Goal: Task Accomplishment & Management: Use online tool/utility

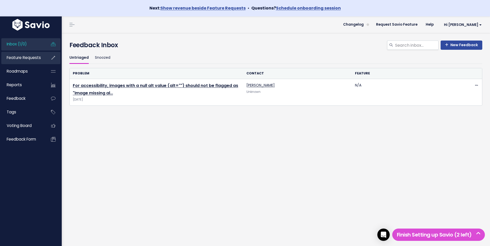
click at [22, 61] on link "Feature Requests" at bounding box center [21, 58] width 41 height 12
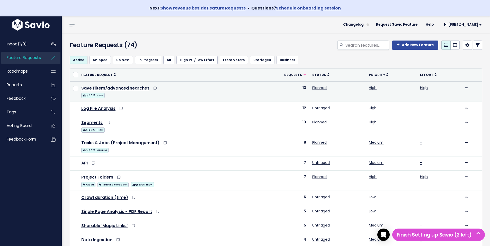
click at [464, 87] on div "Edit Upvote Add to Roadmap Merge Delete" at bounding box center [471, 88] width 15 height 6
click at [465, 89] on icon at bounding box center [466, 88] width 3 height 3
click at [465, 87] on icon at bounding box center [466, 88] width 3 height 3
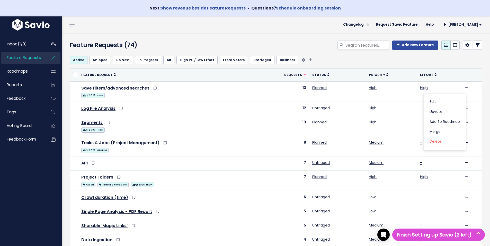
click at [463, 63] on ul "Active Shipped Up Next In Progress All High Pri / Low Effort From [GEOGRAPHIC_D…" at bounding box center [276, 60] width 412 height 8
